Goal: Information Seeking & Learning: Check status

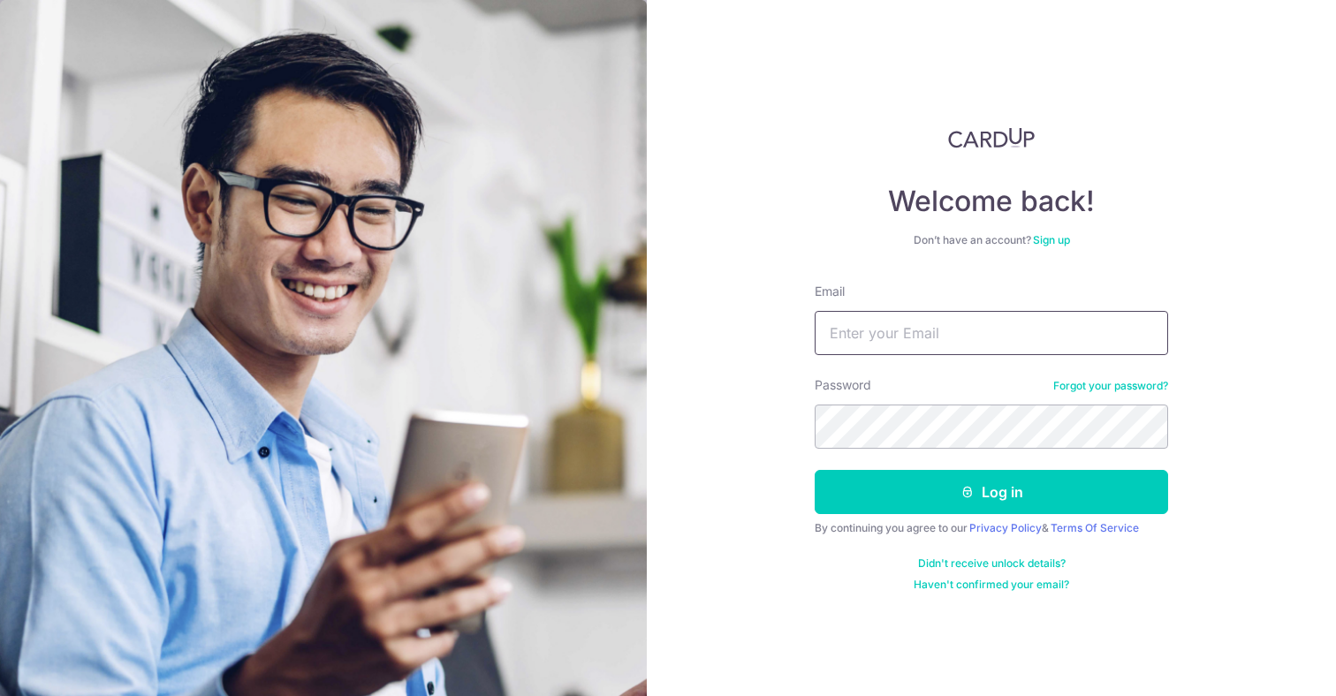
click at [887, 343] on input "Email" at bounding box center [992, 333] width 354 height 44
type input "[EMAIL_ADDRESS][DOMAIN_NAME]"
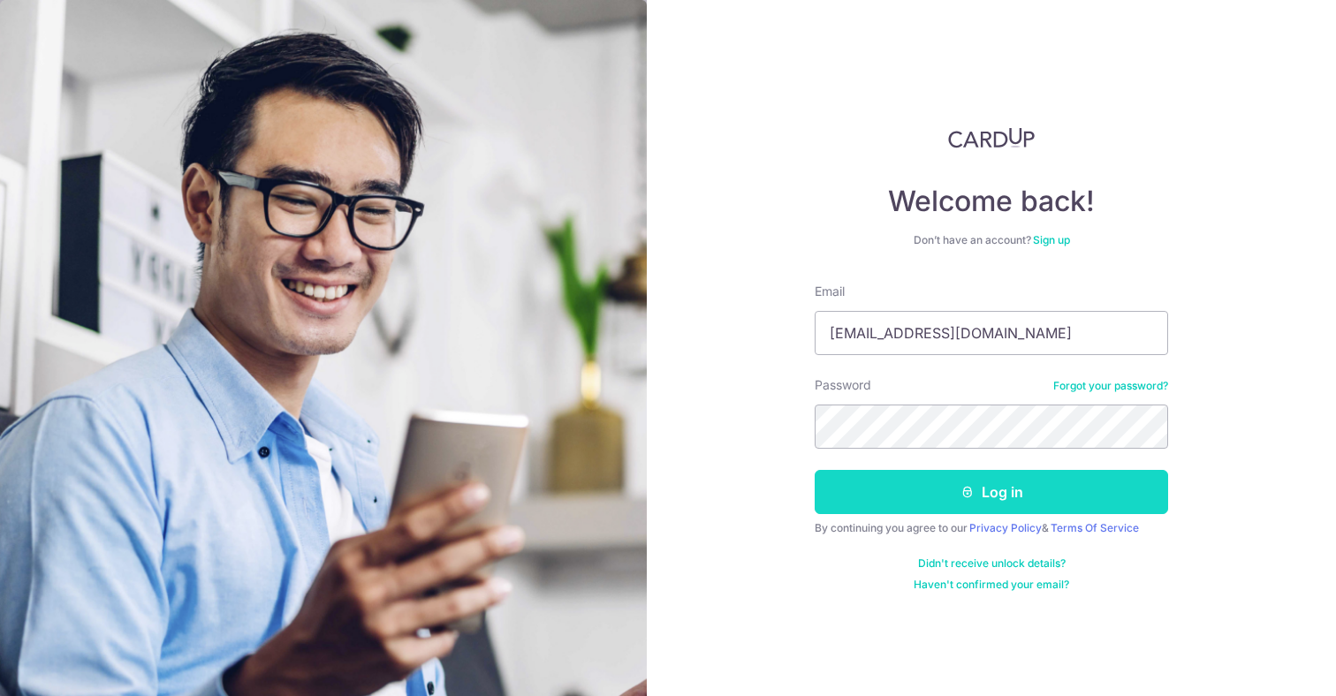
click at [952, 504] on button "Log in" at bounding box center [992, 492] width 354 height 44
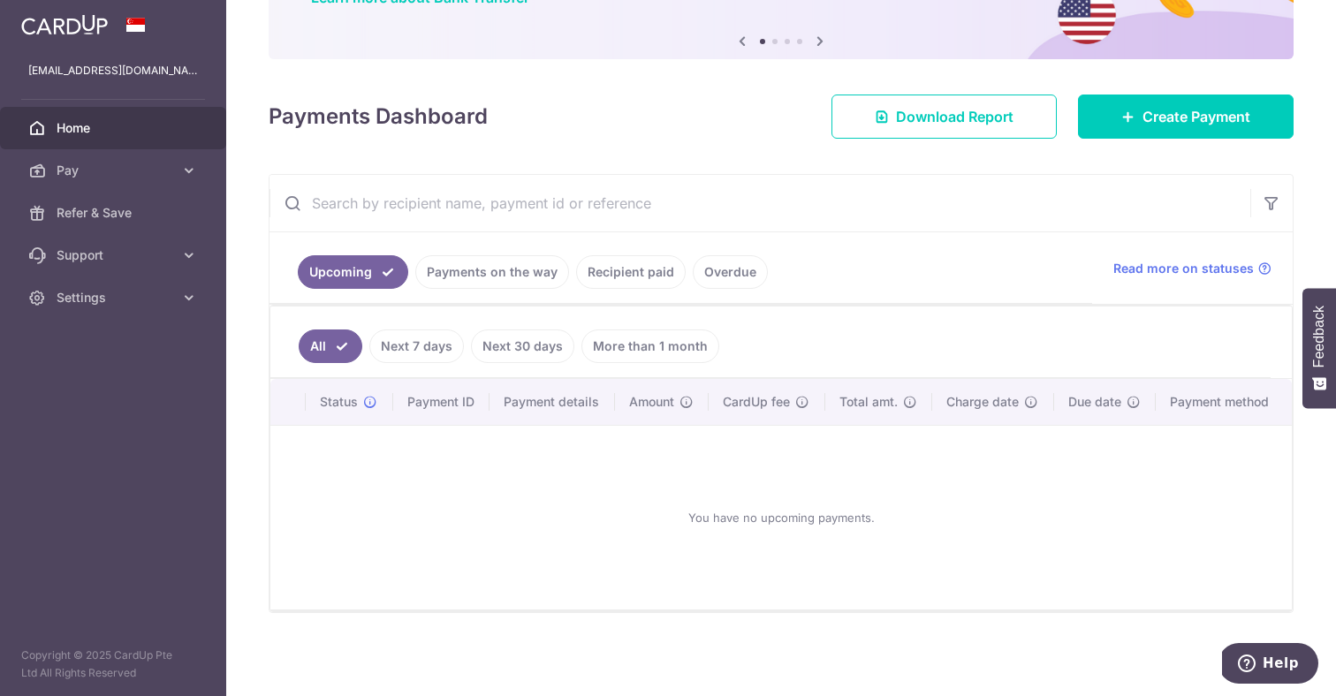
click at [666, 347] on link "More than 1 month" at bounding box center [651, 347] width 138 height 34
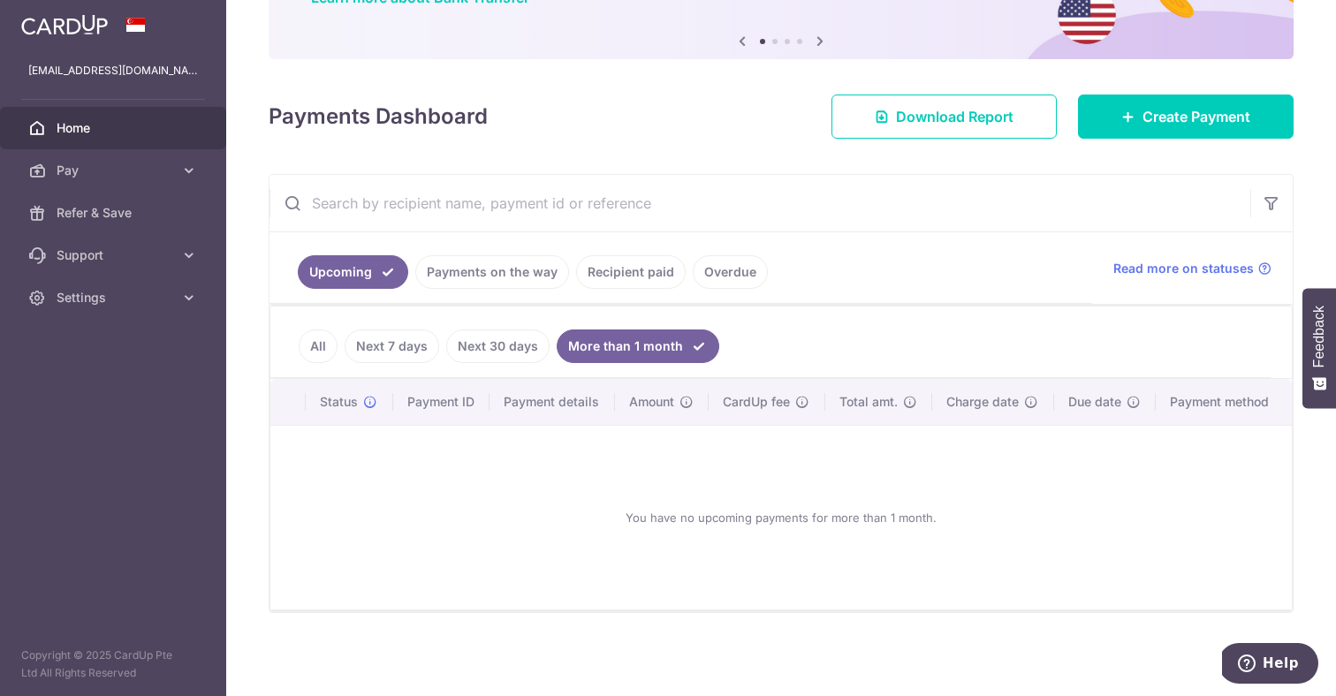
click at [498, 349] on link "Next 30 days" at bounding box center [497, 347] width 103 height 34
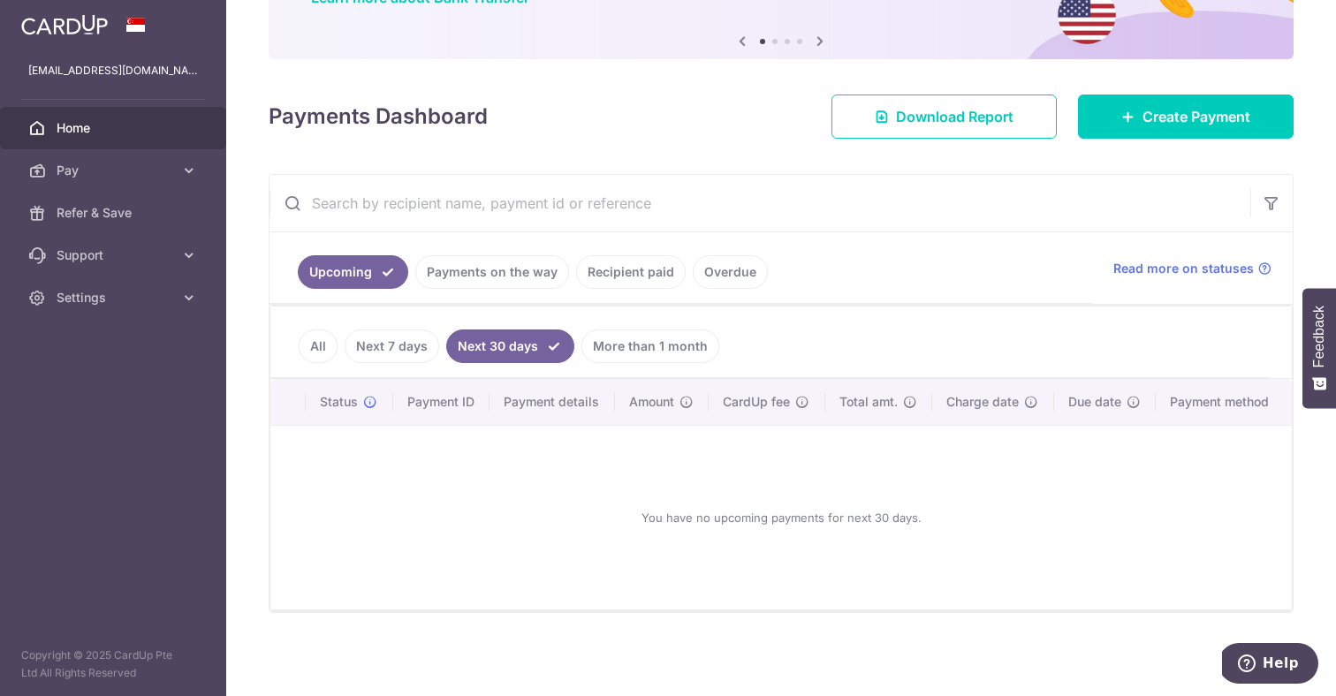
drag, startPoint x: 320, startPoint y: 351, endPoint x: 331, endPoint y: 347, distance: 12.0
click at [321, 351] on link "All" at bounding box center [318, 347] width 39 height 34
drag, startPoint x: 735, startPoint y: 279, endPoint x: 737, endPoint y: 293, distance: 13.4
click at [737, 281] on link "Overdue" at bounding box center [730, 272] width 75 height 34
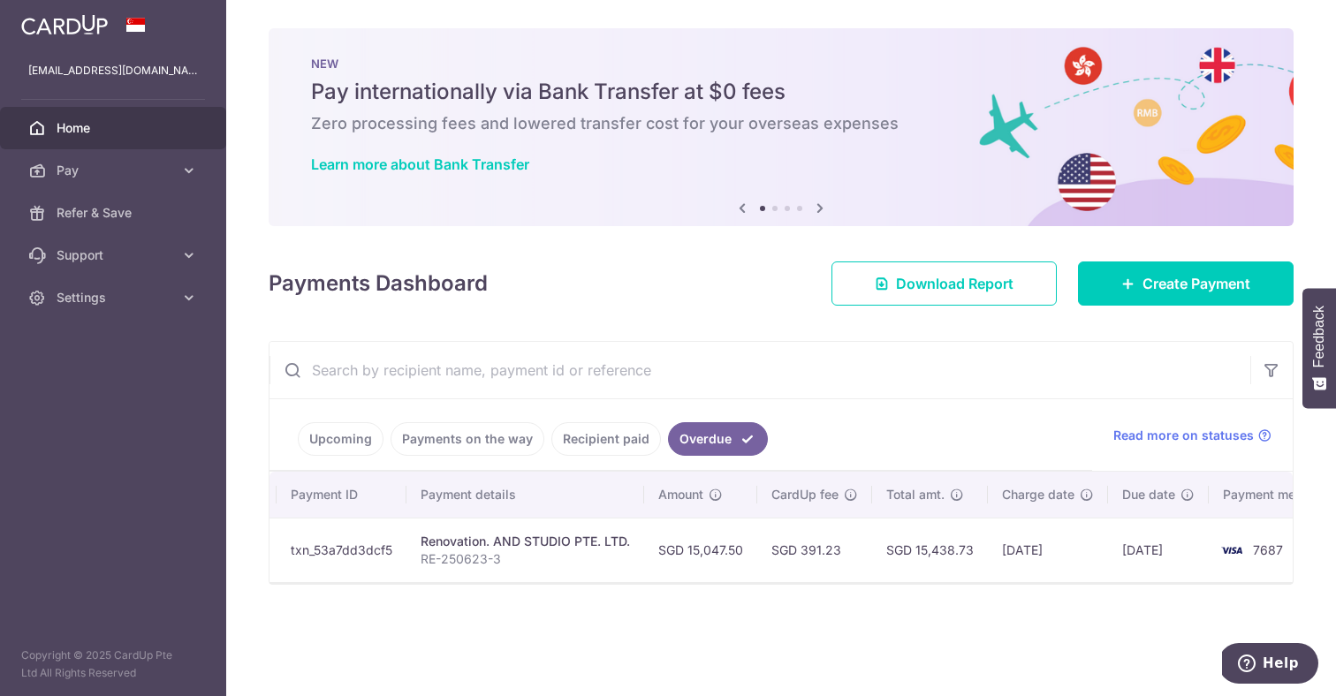
scroll to position [0, 0]
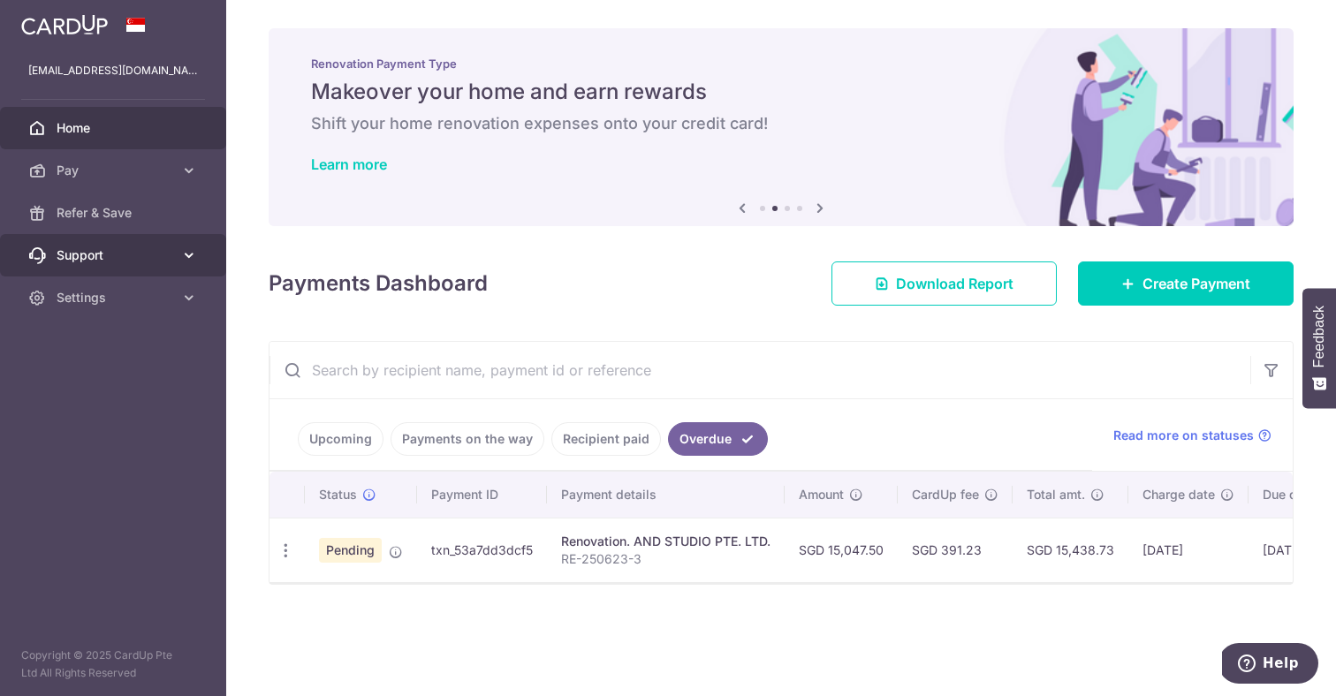
click at [183, 257] on icon at bounding box center [189, 256] width 18 height 18
click at [187, 254] on icon at bounding box center [189, 256] width 18 height 18
click at [188, 254] on icon at bounding box center [189, 256] width 18 height 18
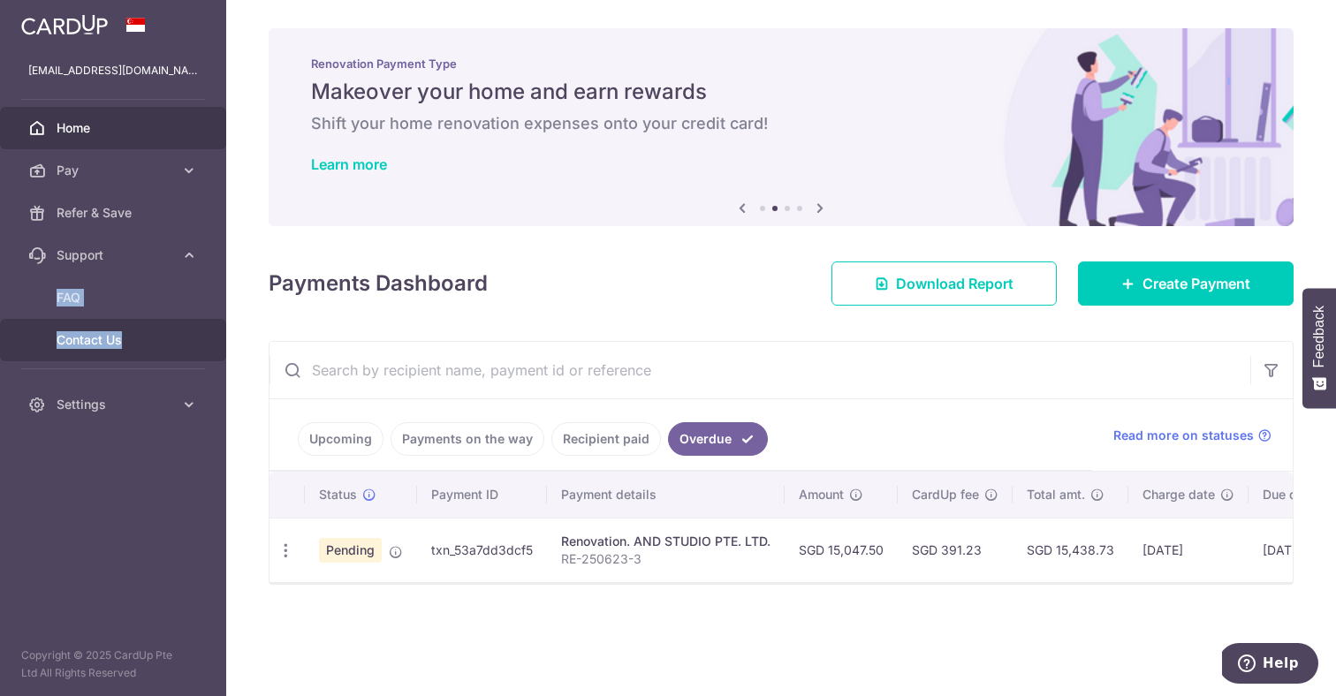
click at [128, 343] on span "Contact Us" at bounding box center [115, 340] width 117 height 18
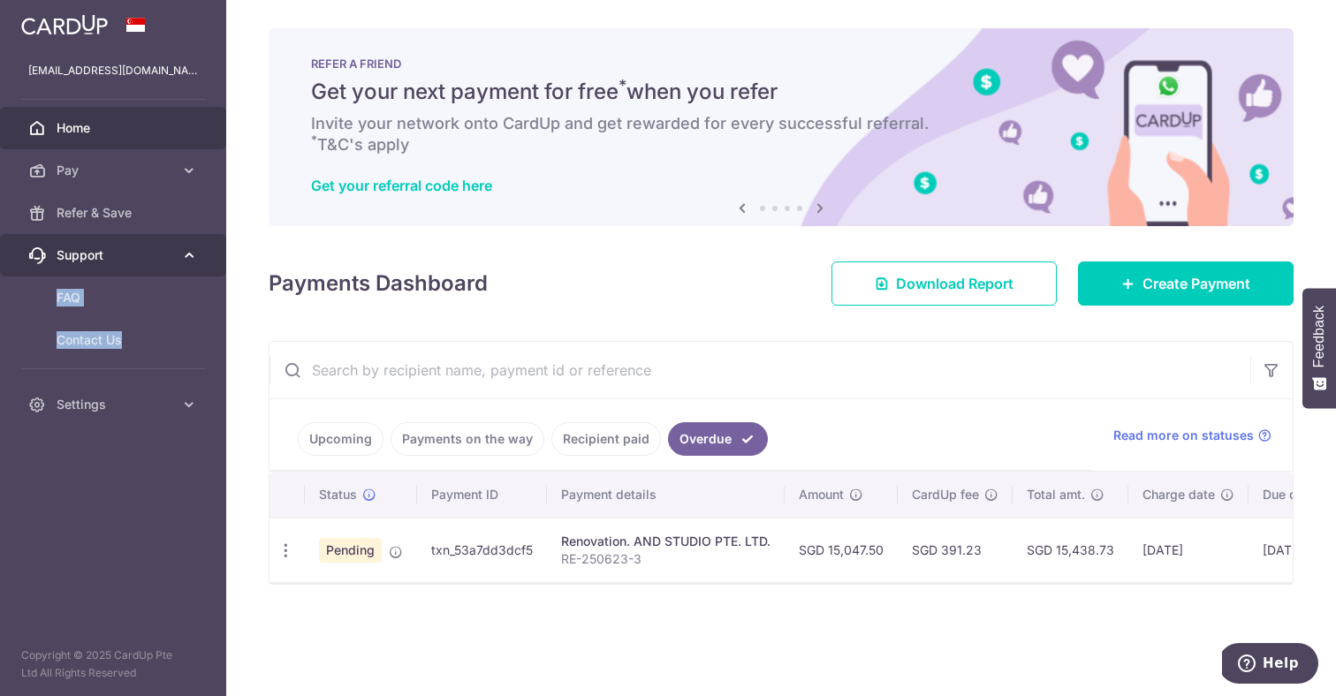
click at [187, 252] on icon at bounding box center [189, 256] width 18 height 18
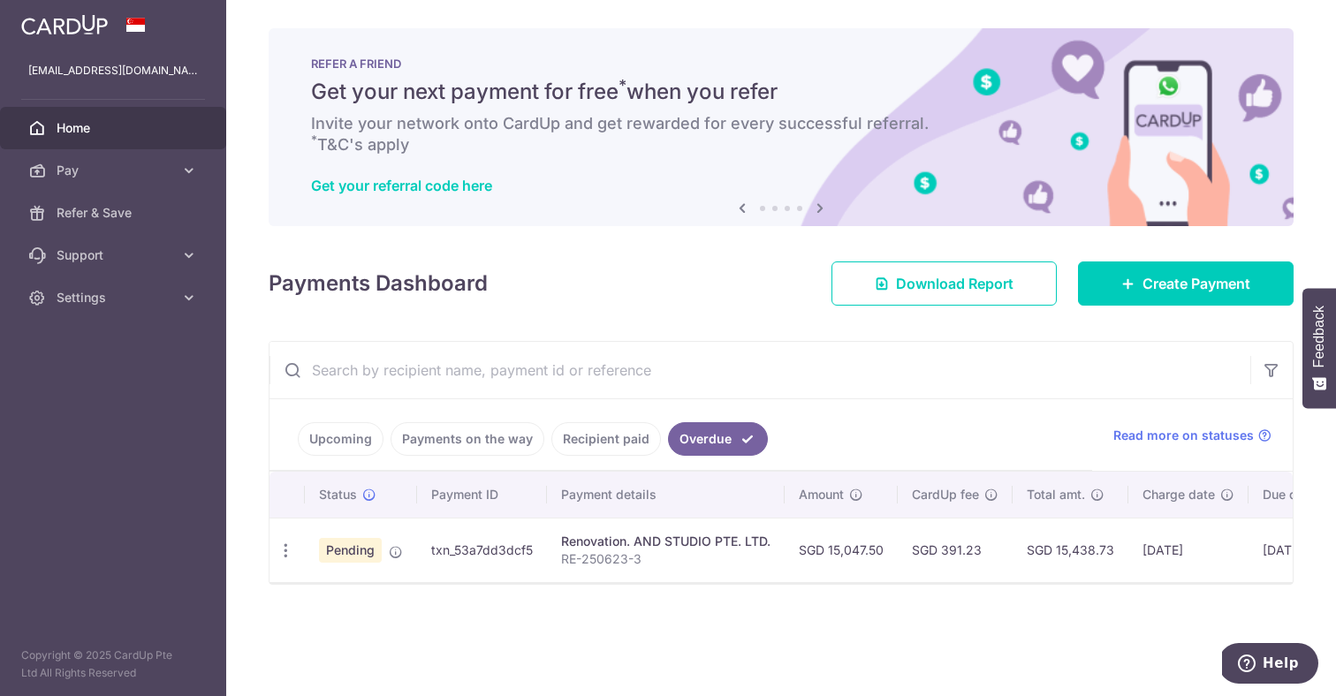
click at [381, 556] on td "Pending" at bounding box center [361, 550] width 112 height 65
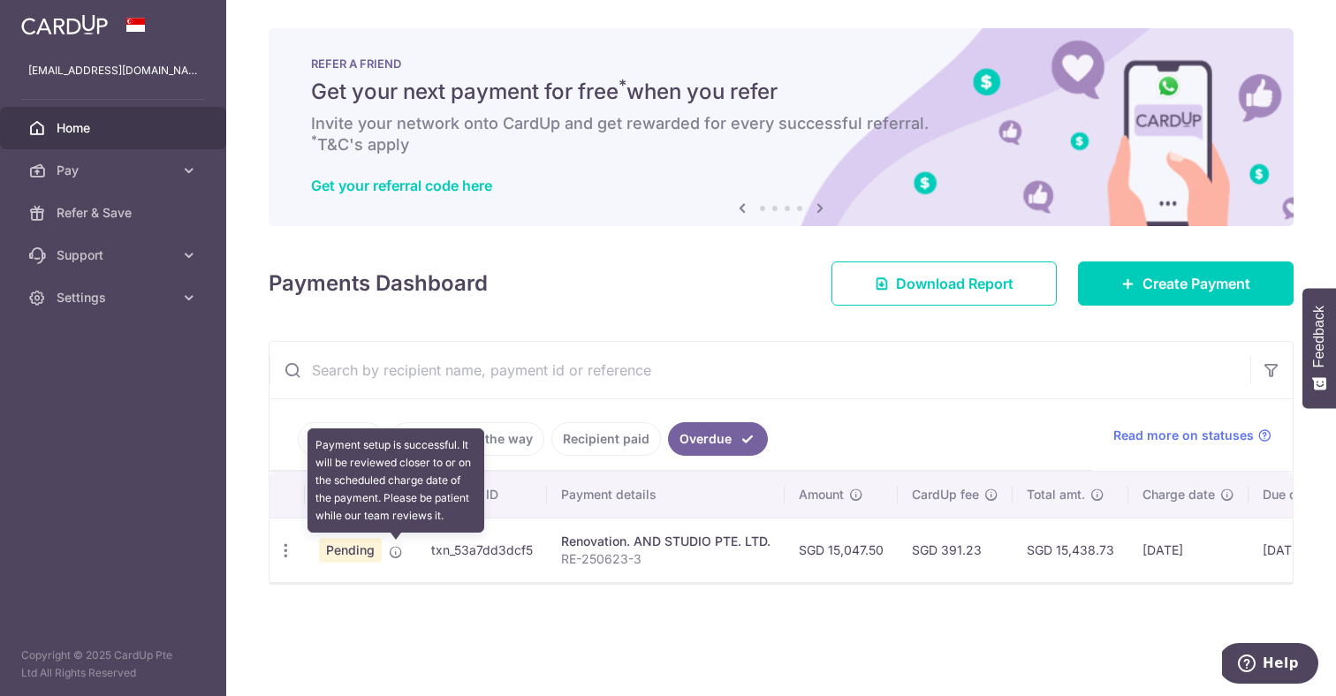
click at [393, 555] on icon at bounding box center [396, 552] width 14 height 14
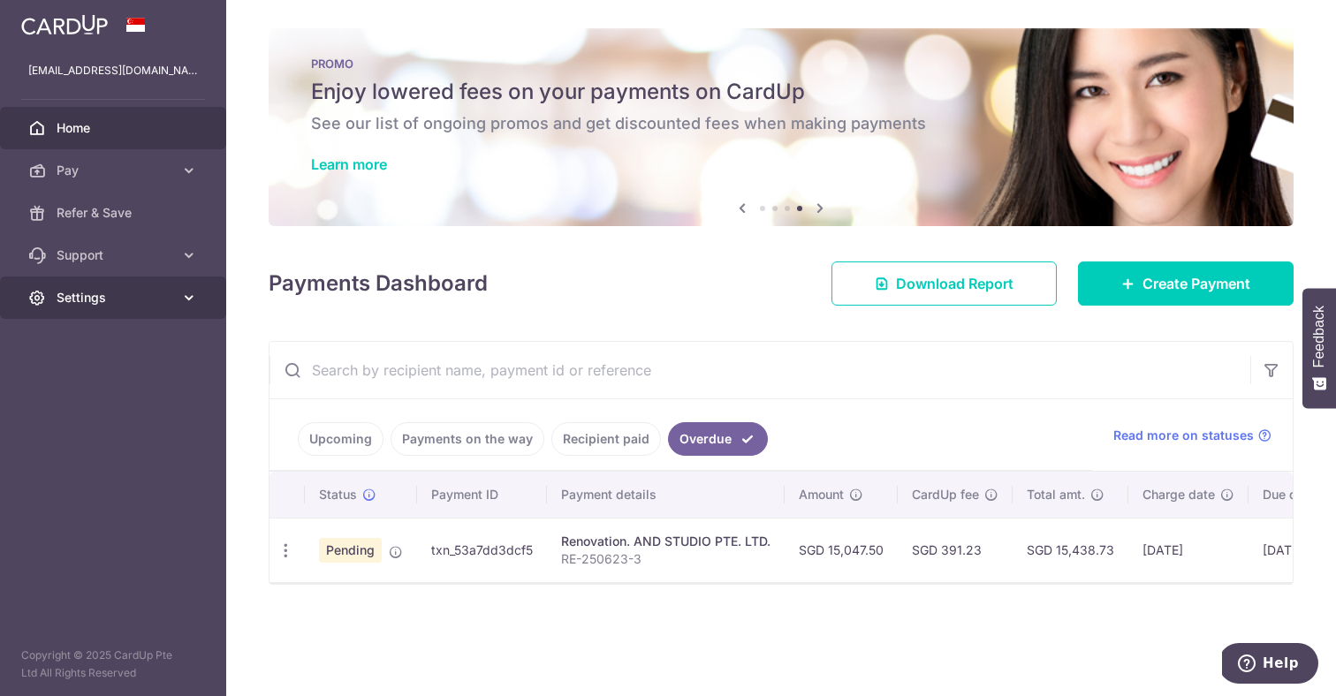
click at [141, 292] on span "Settings" at bounding box center [115, 298] width 117 height 18
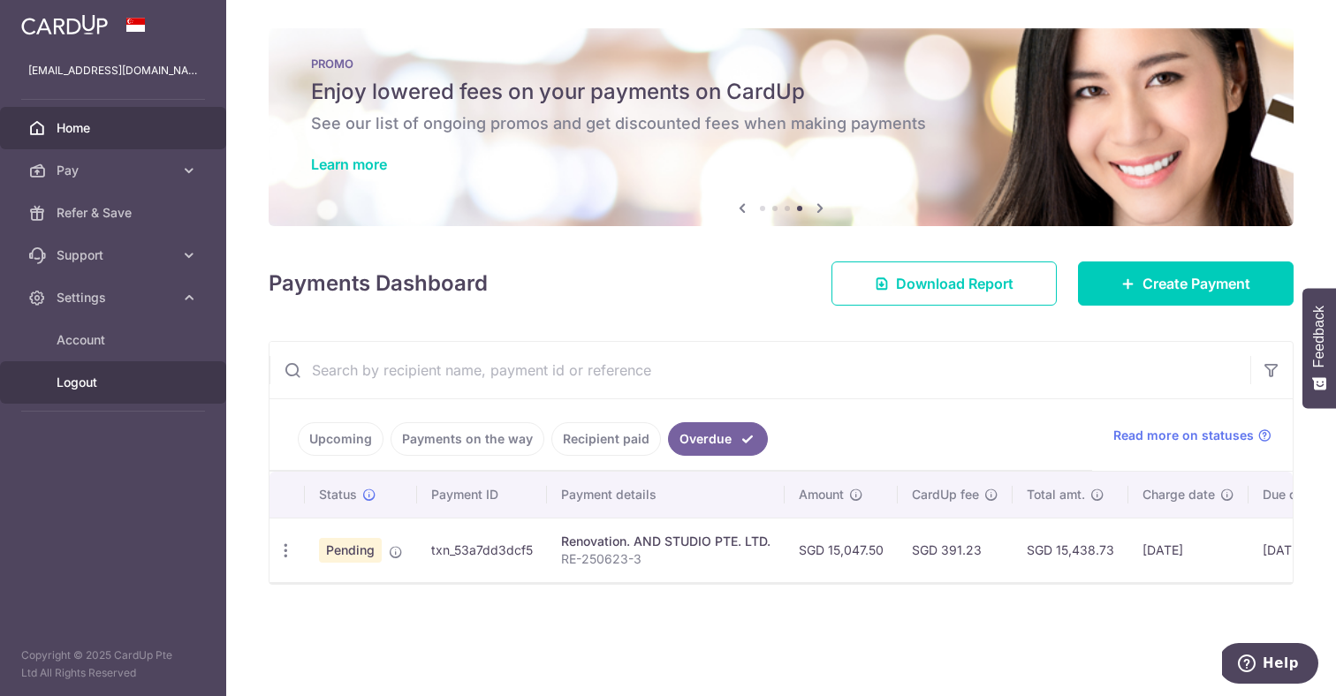
click at [125, 392] on link "Logout" at bounding box center [113, 382] width 226 height 42
